Goal: Entertainment & Leisure: Browse casually

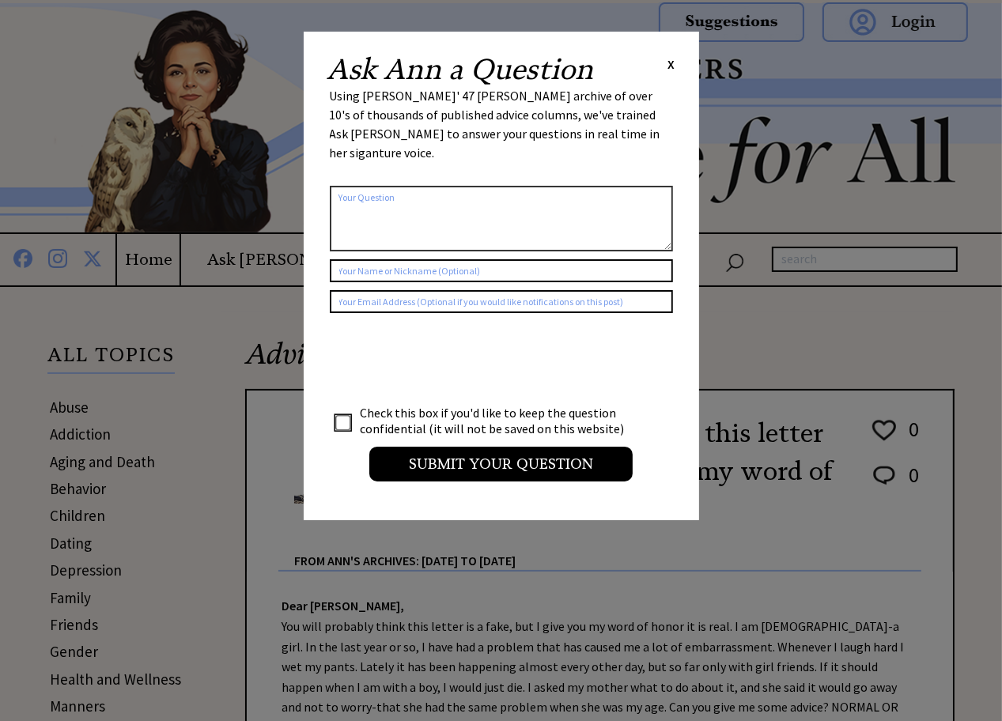
click at [672, 62] on span "X" at bounding box center [671, 64] width 7 height 16
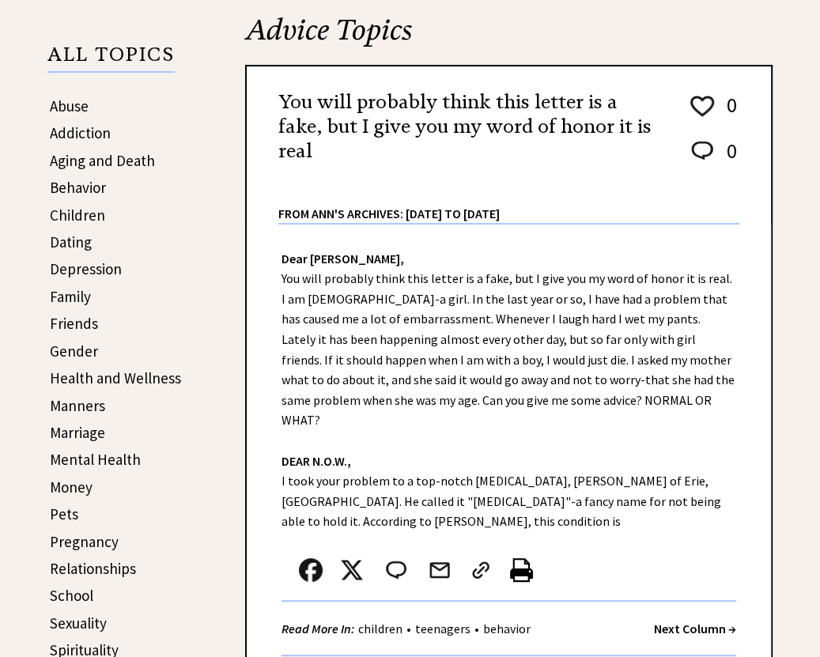
scroll to position [316, 0]
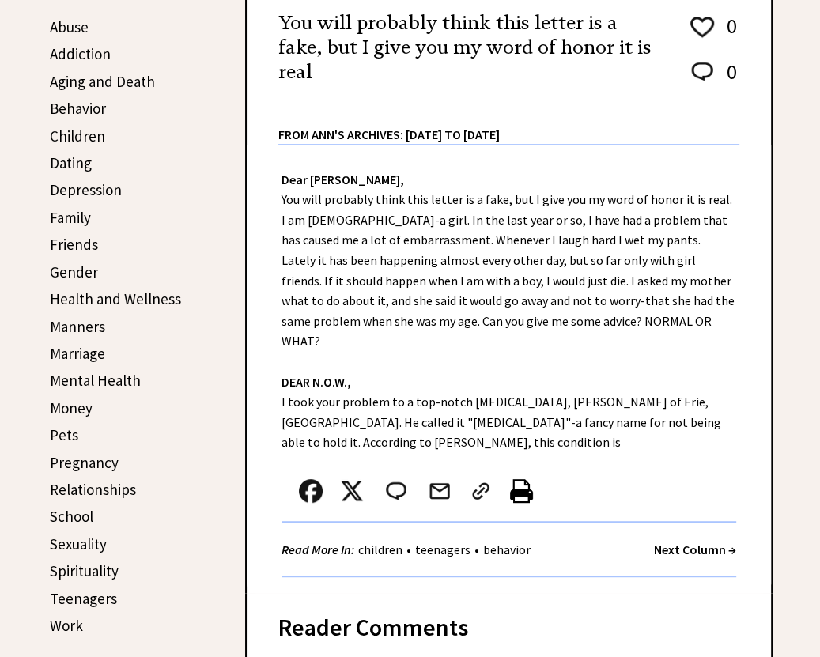
click at [691, 542] on strong "Next Column →" at bounding box center [695, 550] width 82 height 16
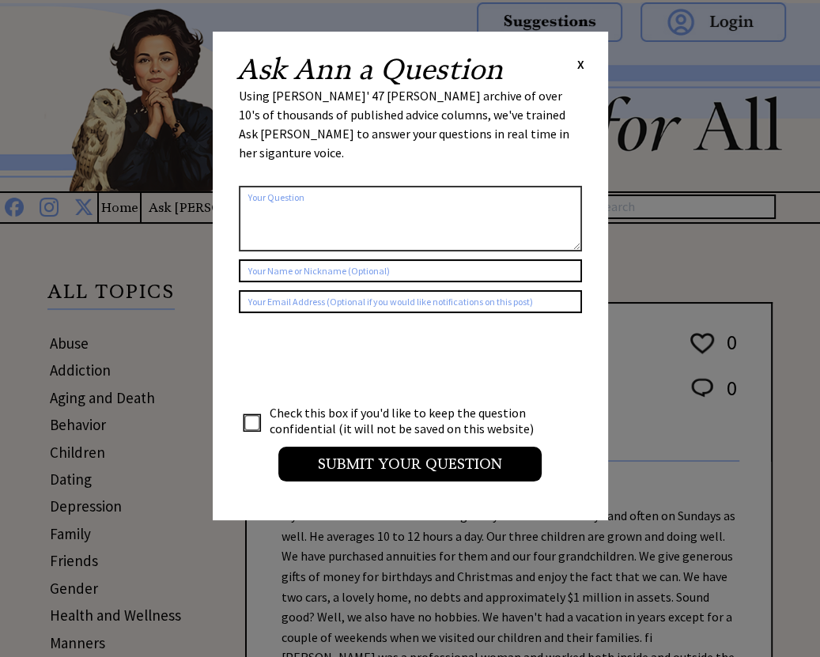
click at [579, 62] on span "X" at bounding box center [580, 64] width 7 height 16
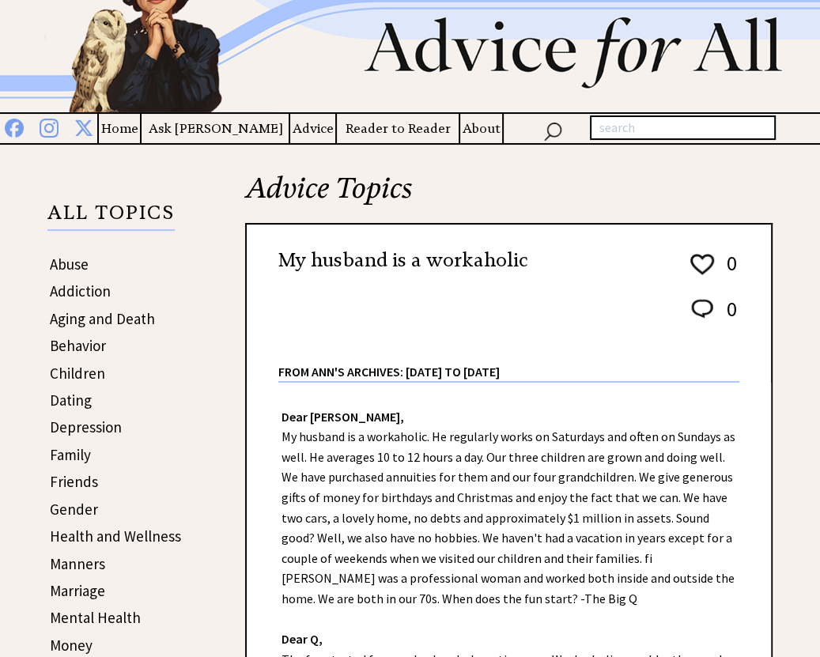
scroll to position [79, 0]
